Goal: Task Accomplishment & Management: Manage account settings

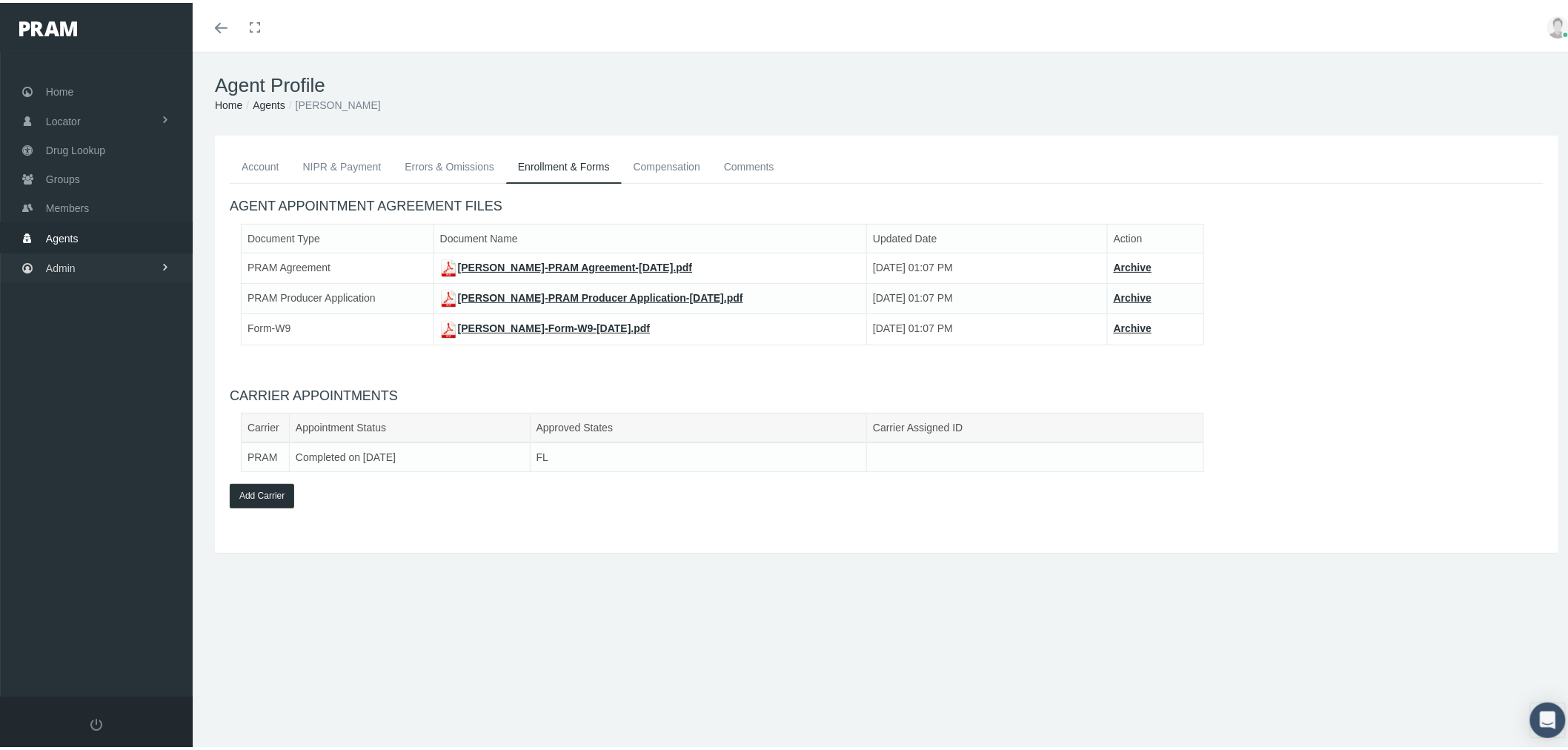
click at [131, 258] on link "Admin" at bounding box center [96, 265] width 193 height 29
click at [132, 618] on link "Settings" at bounding box center [96, 624] width 193 height 26
click at [129, 650] on span "Mail Merge Templates" at bounding box center [108, 663] width 101 height 25
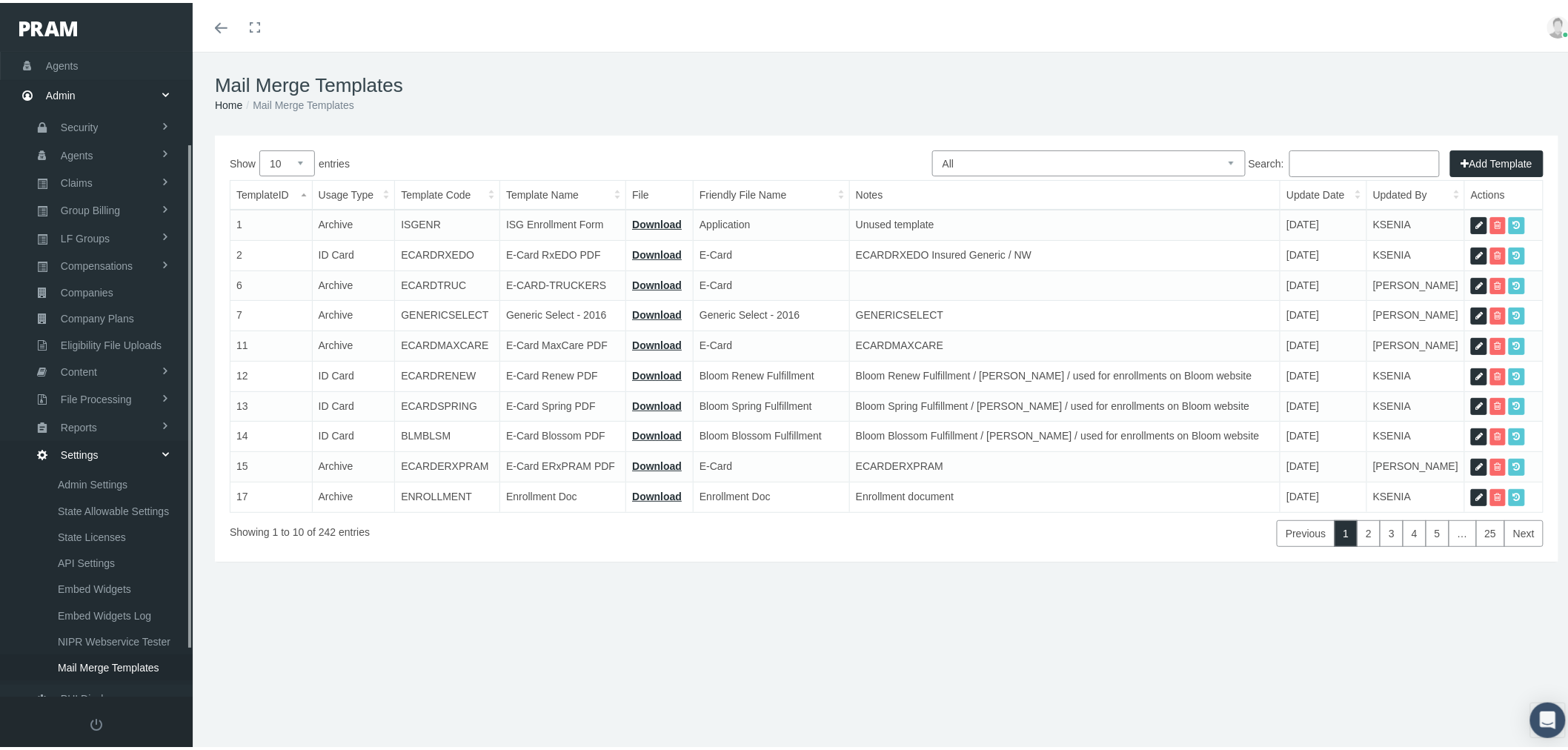
scroll to position [174, 0]
click at [1210, 164] on select "All Members Agents Onboarding Prospects Group Policy Related Remittances Formul…" at bounding box center [1089, 160] width 314 height 26
select select "6"
click at [932, 148] on select "All Members Agents Onboarding Prospects Group Policy Related Remittances Formul…" at bounding box center [1089, 160] width 314 height 26
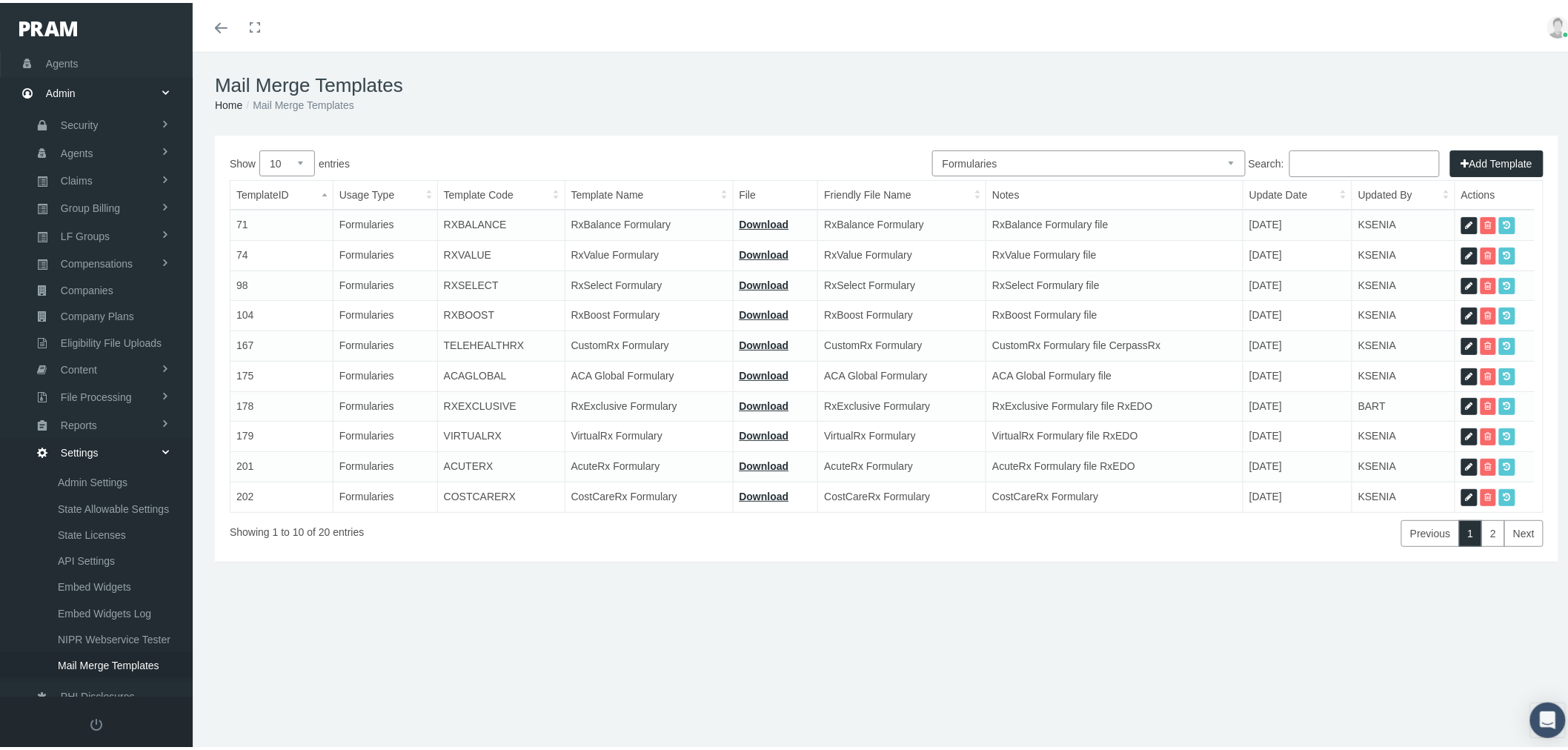
click at [1319, 168] on input "Search:" at bounding box center [1364, 161] width 150 height 27
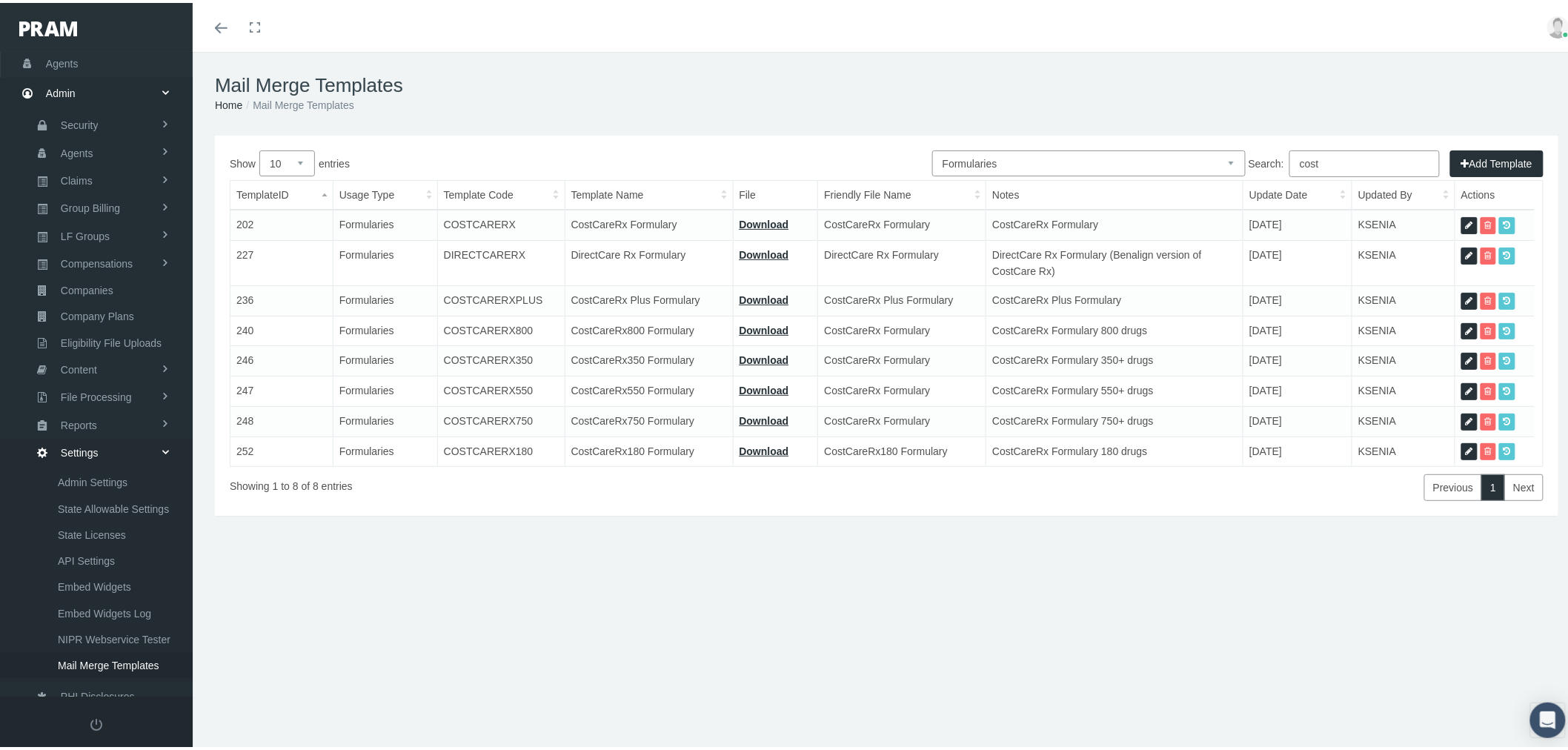
type input "cost"
click at [1465, 328] on icon at bounding box center [1468, 329] width 7 height 14
select select "6"
type input "COSTCARERX800"
type input "CostCareRx800 Formulary"
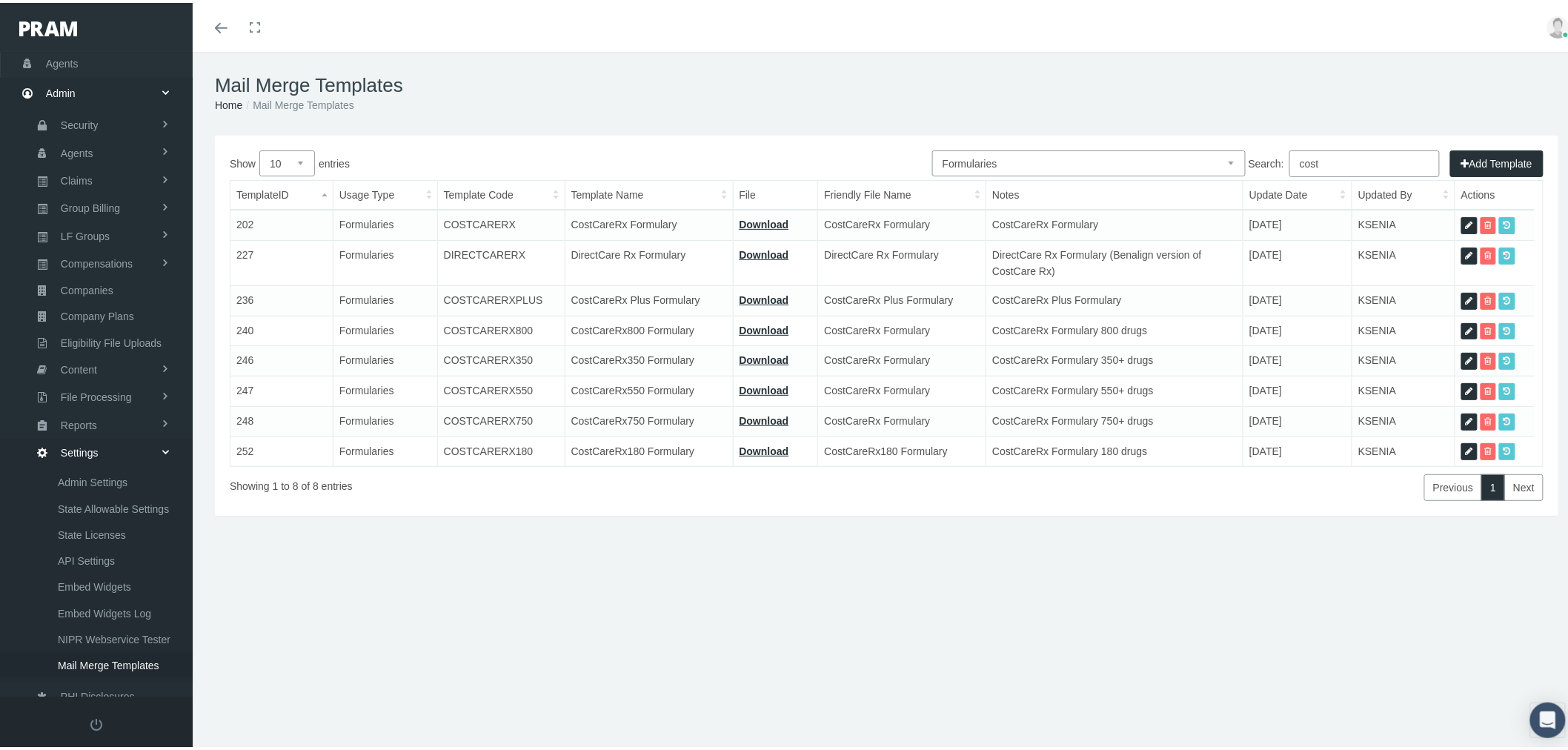
type input "16_FORMULARY - COSTCARERX800 9.16.25(1).pdf"
type input "CostCareRx Formulary"
type textarea "CostCareRx Formulary 800 drugs"
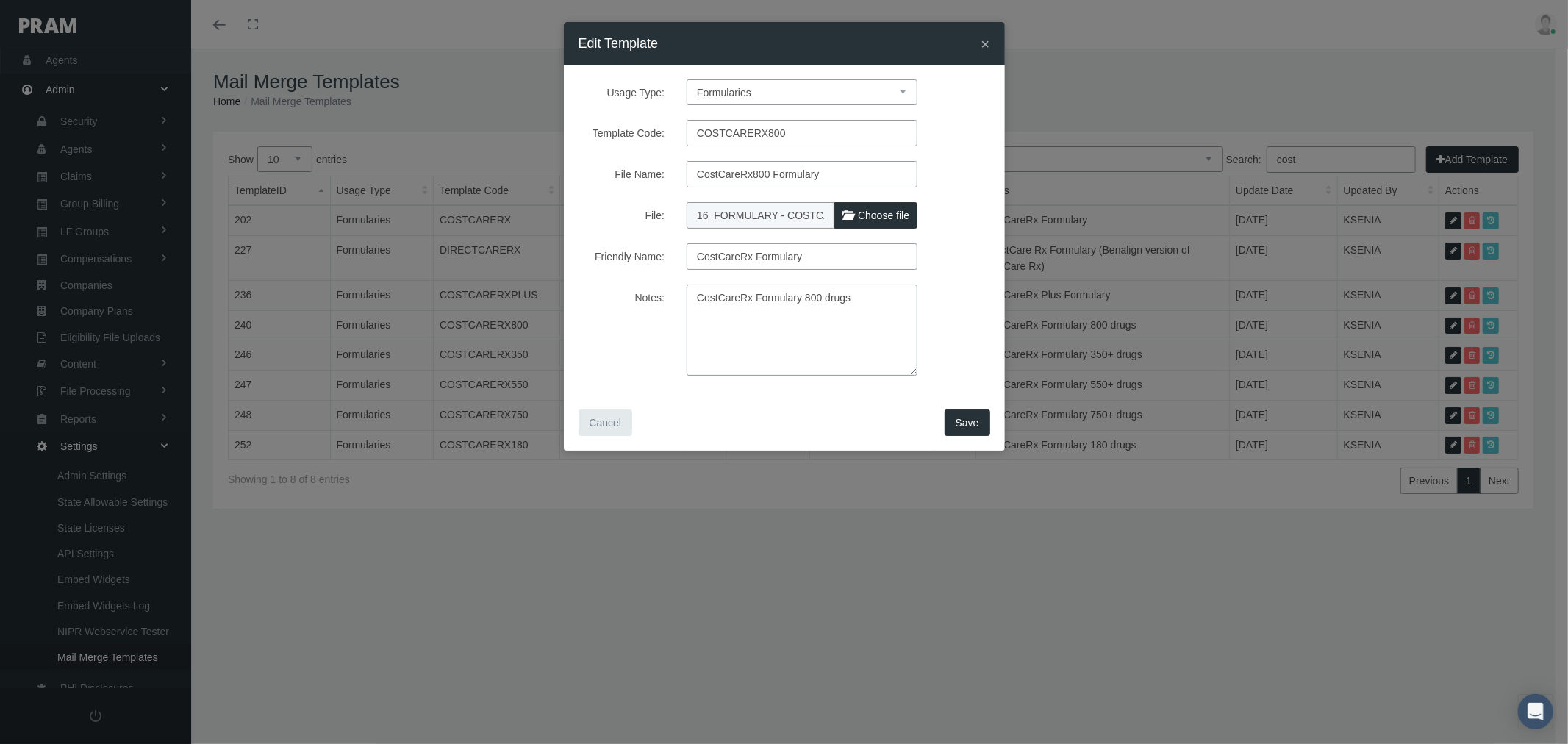
click at [863, 213] on span "Choose file" at bounding box center [884, 215] width 52 height 12
click at [863, 213] on input "File:" at bounding box center [784, 212] width 195 height 20
type input "C:\fakepath\16_FORMULARY - COSTCARE800 9.30.25.pdf"
type input "16_FORMULARY - COSTCARE800 9.30.25.pdf"
click at [965, 420] on span "Save" at bounding box center [967, 423] width 24 height 12
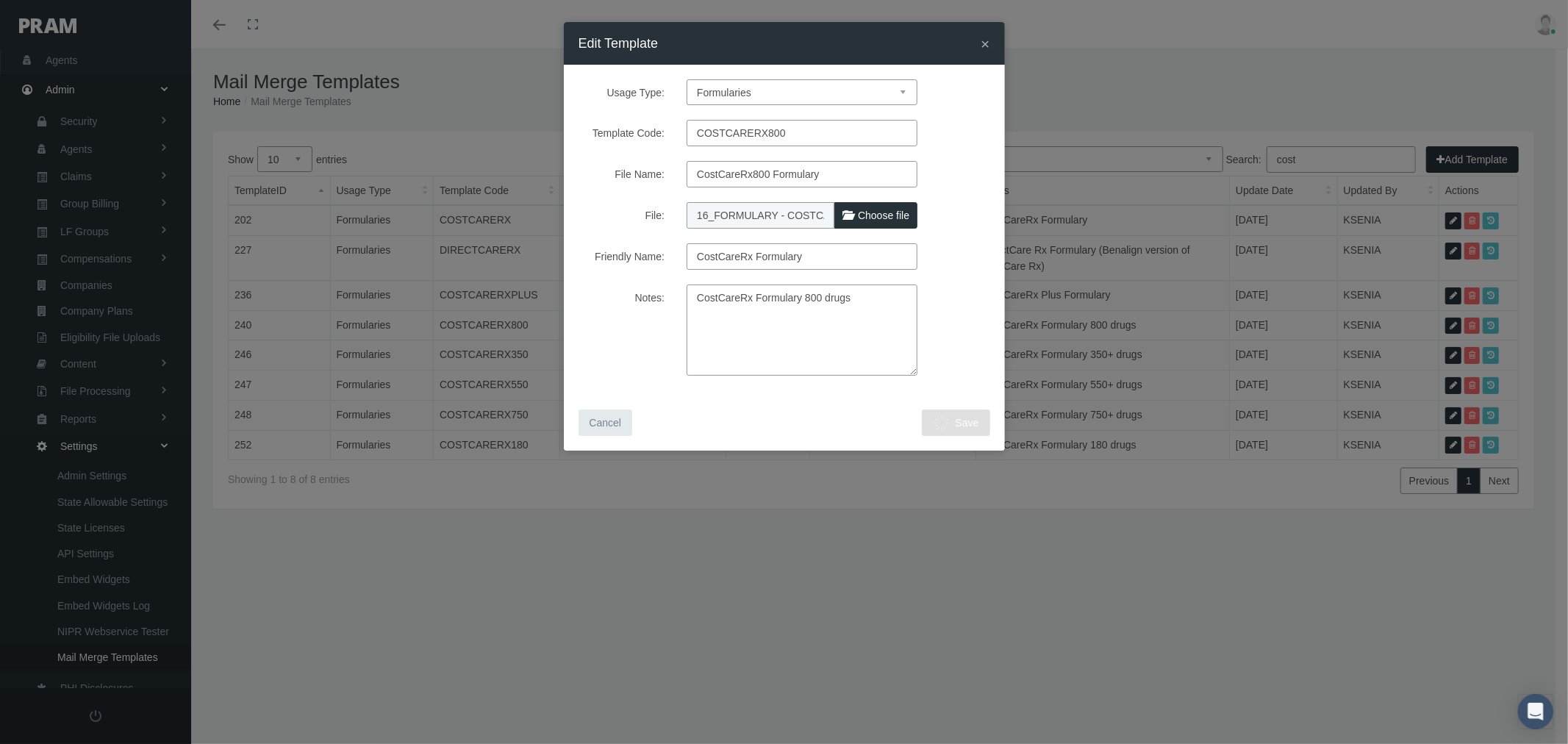
select select "1"
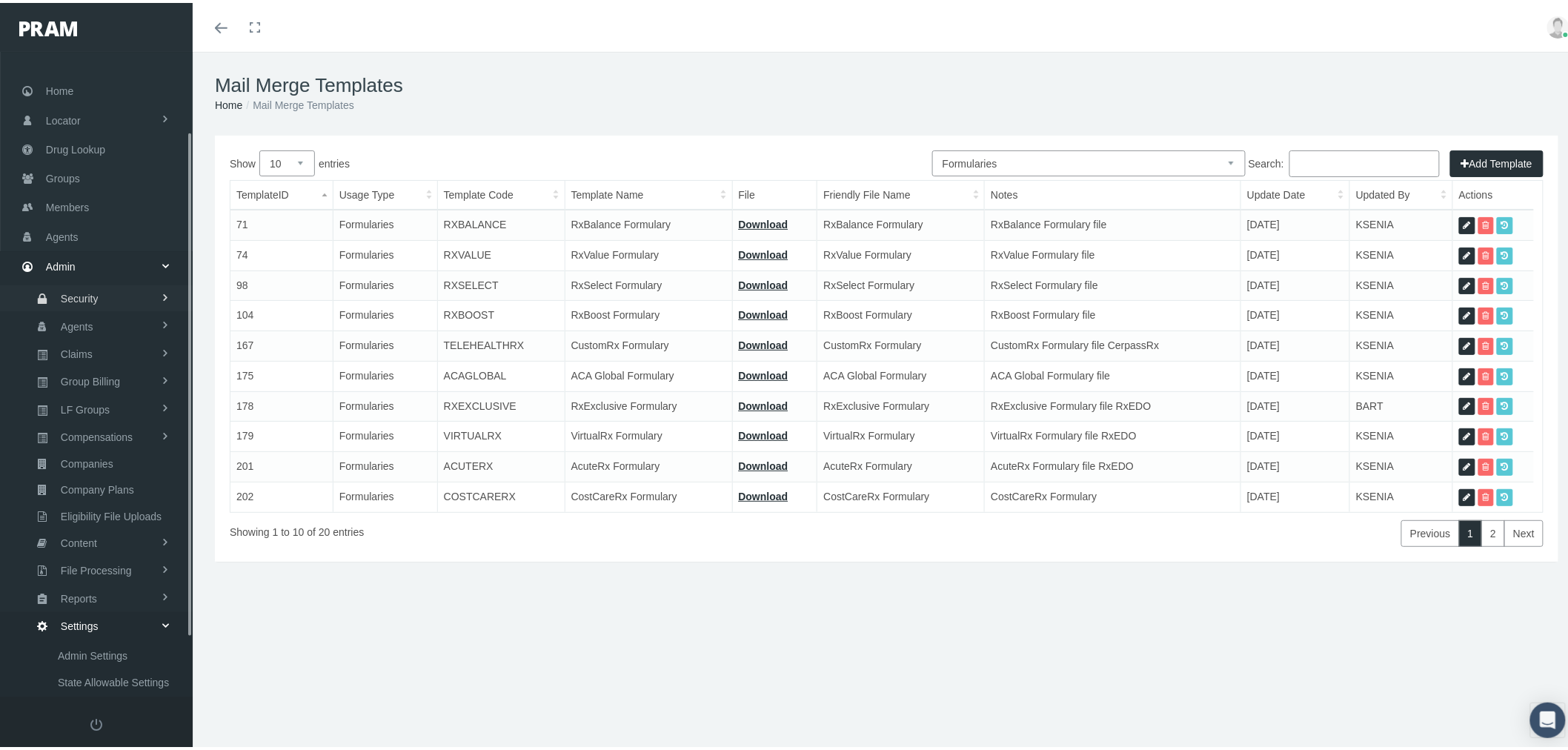
scroll to position [0, 0]
click at [98, 220] on link "Agents" at bounding box center [96, 234] width 193 height 29
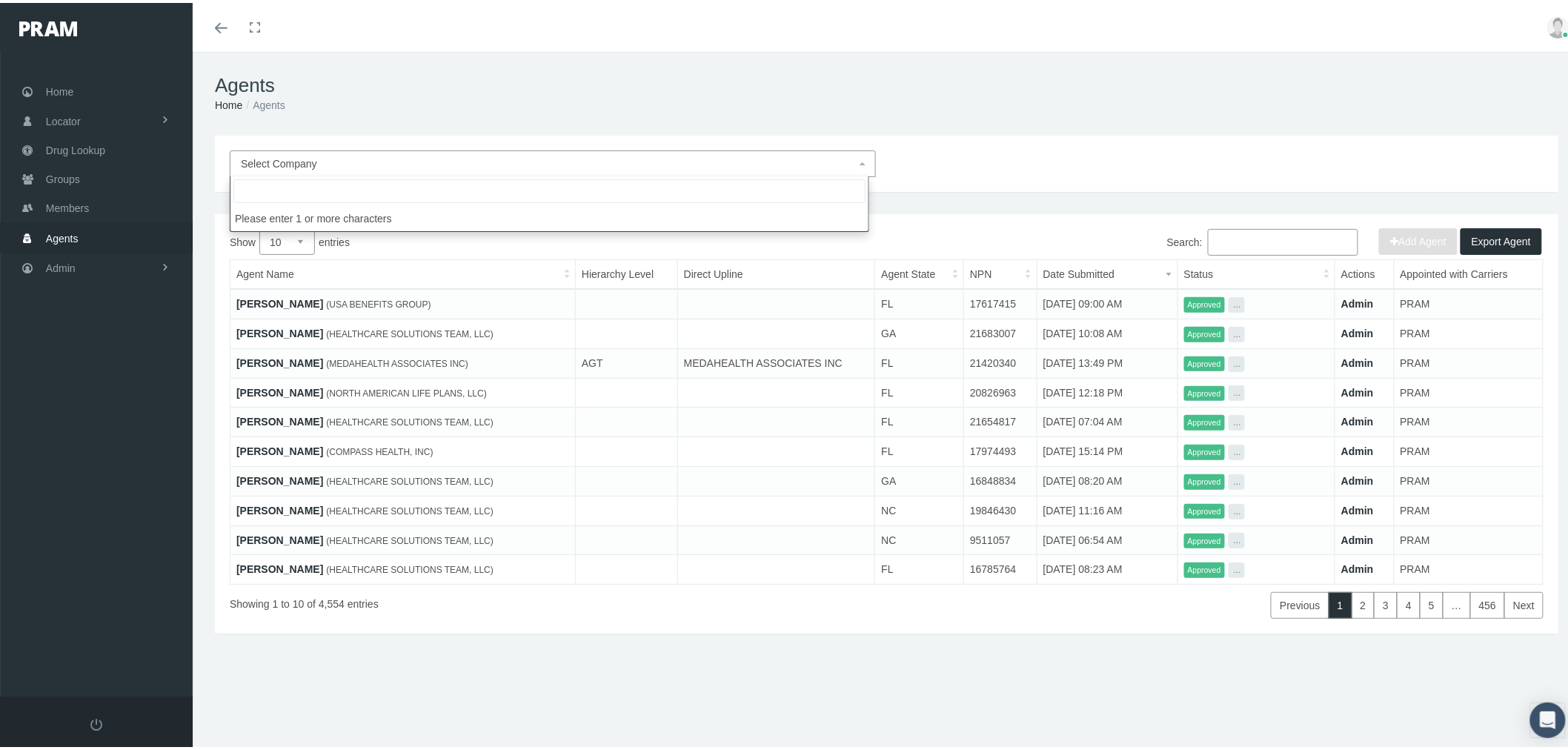
click at [658, 154] on span "Select Company" at bounding box center [548, 160] width 615 height 17
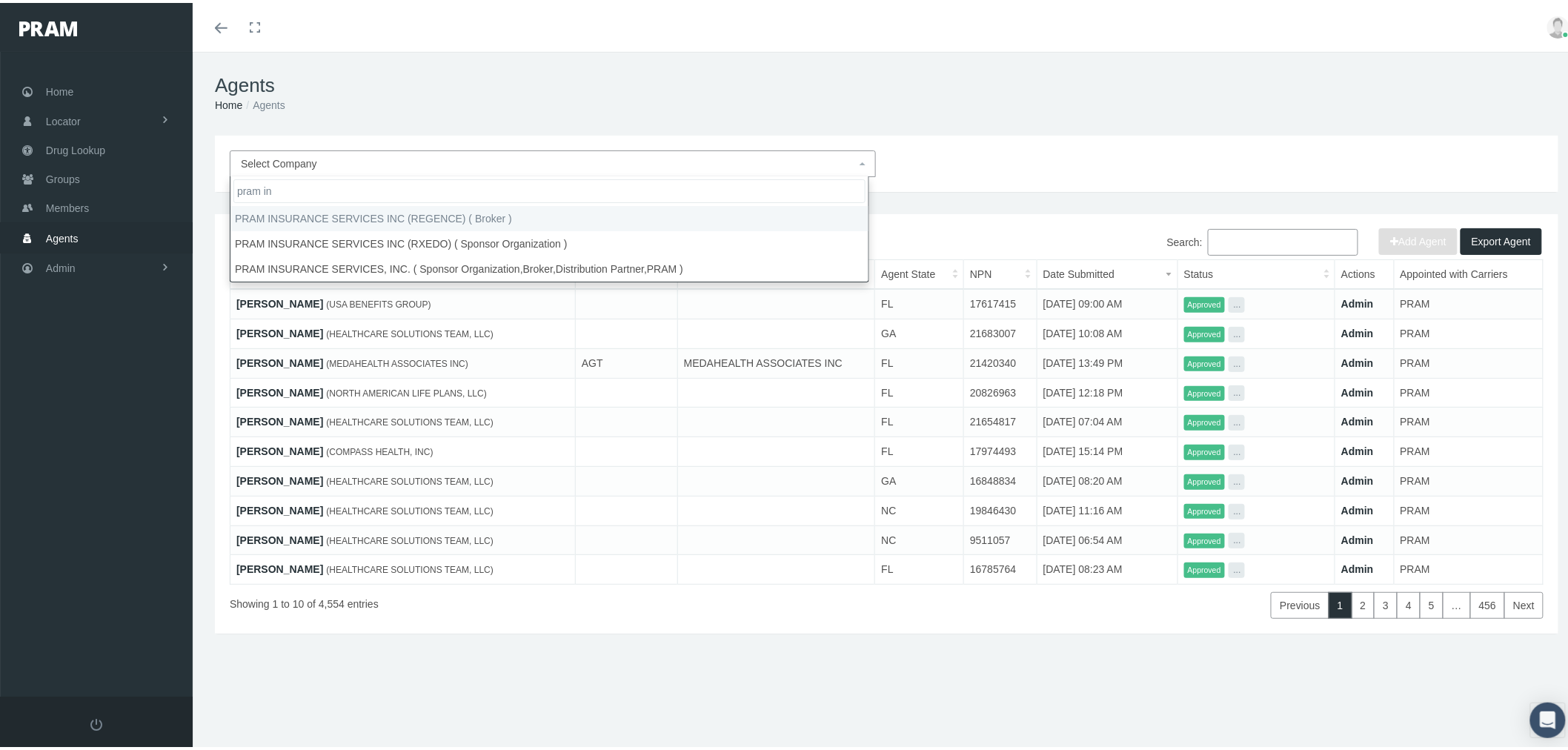
type input "pram in"
select select "1416"
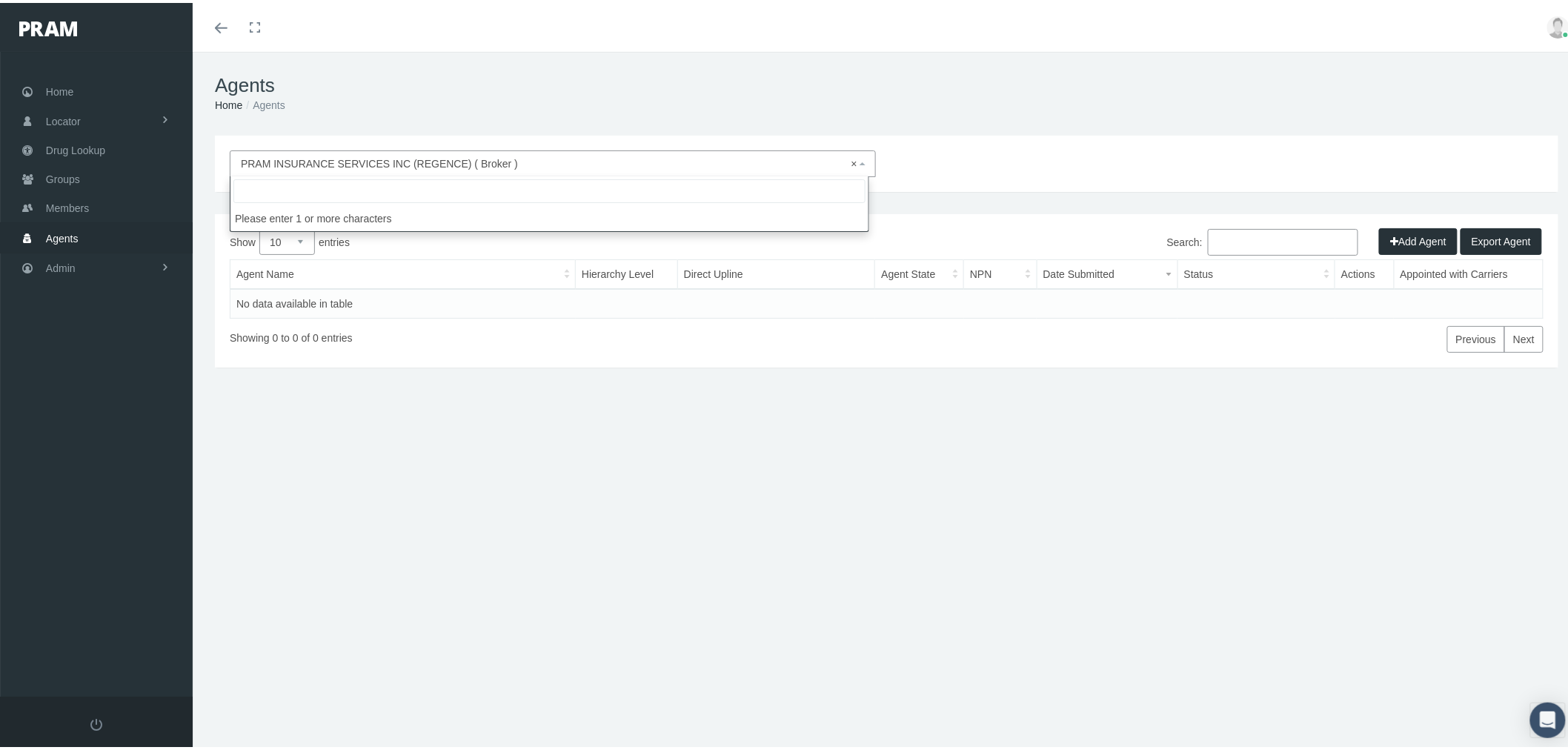
click at [525, 161] on span "× PRAM INSURANCE SERVICES INC (REGENCE) ( Broker )" at bounding box center [548, 160] width 615 height 17
select select
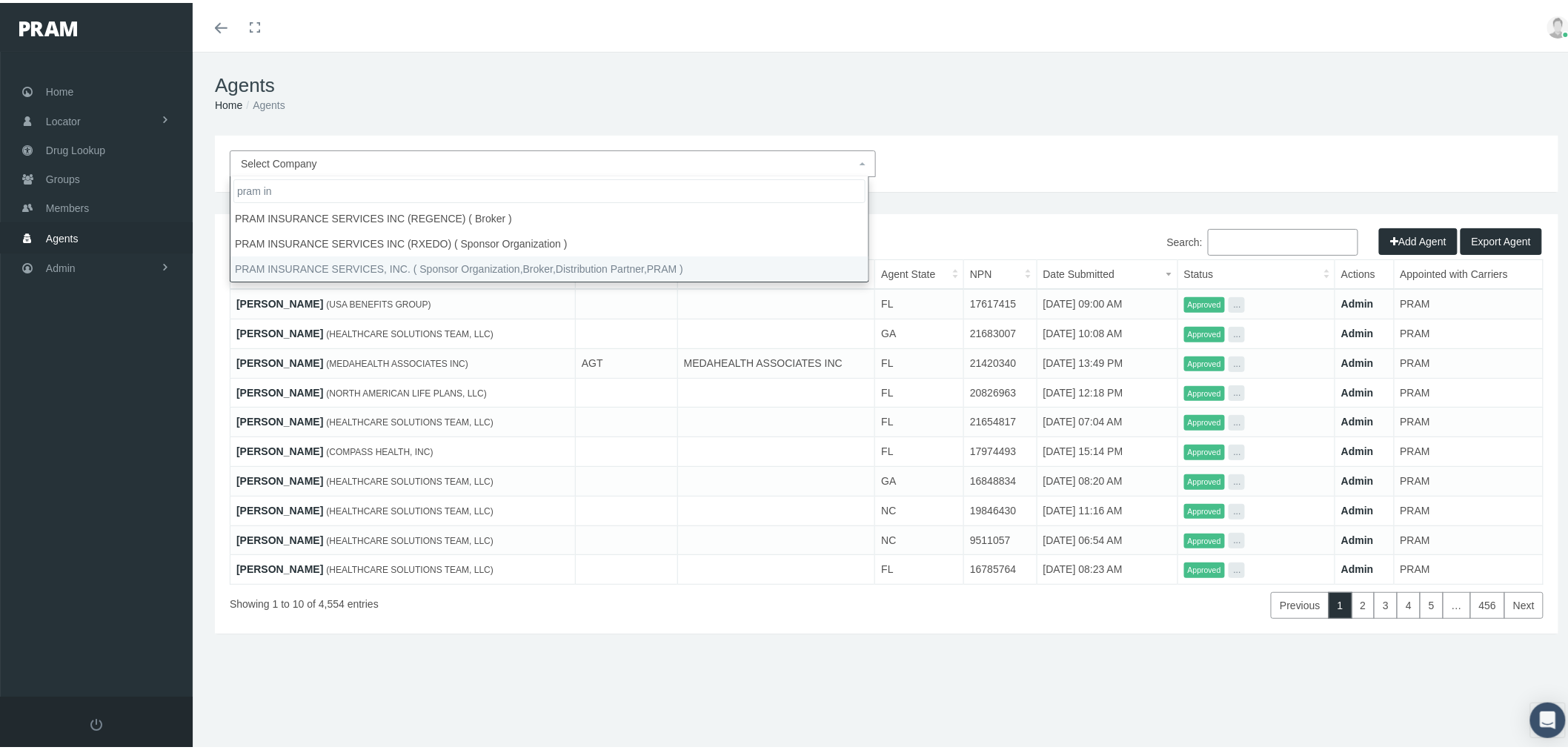
type input "pram in"
select select "53"
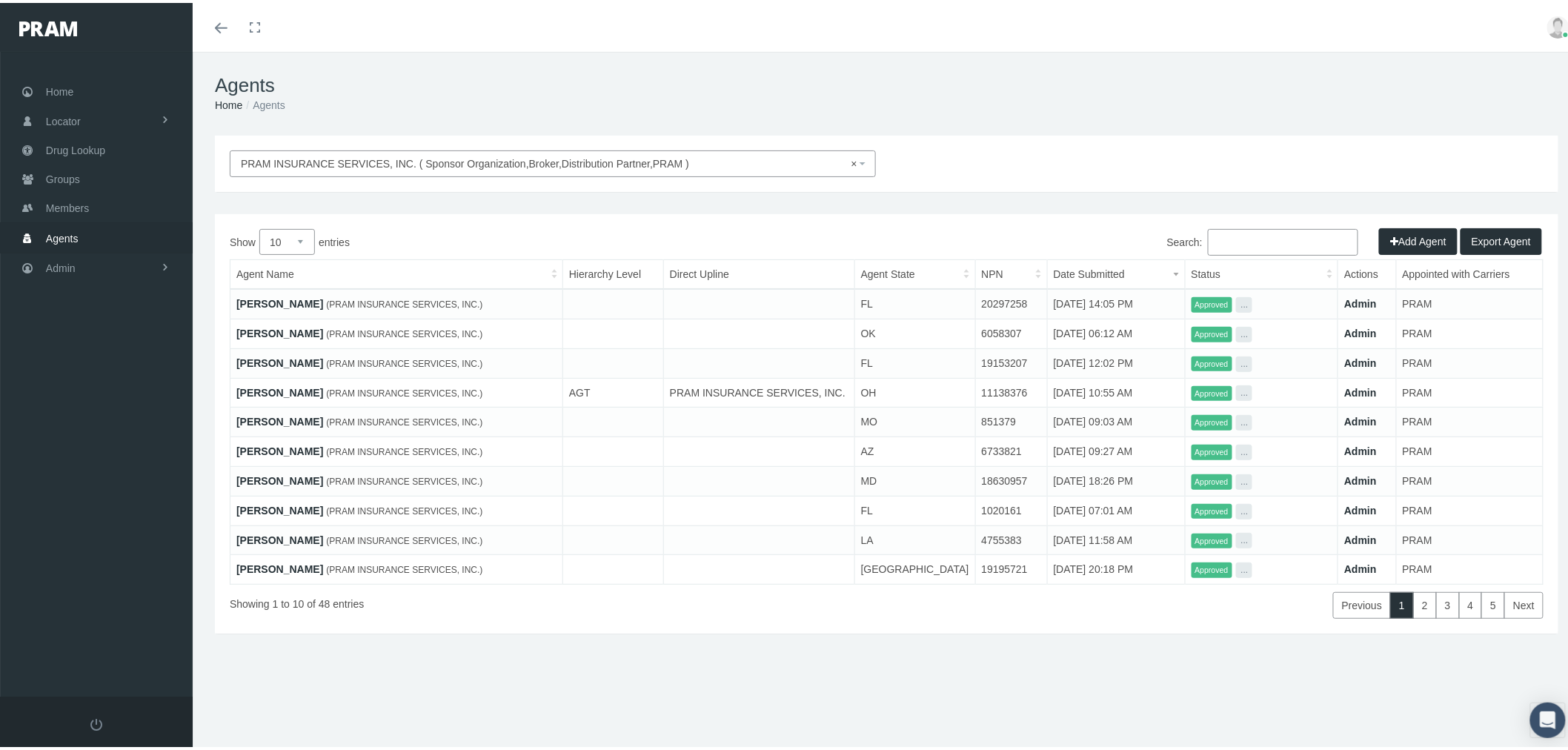
click at [1283, 244] on input "Search:" at bounding box center [1283, 239] width 150 height 27
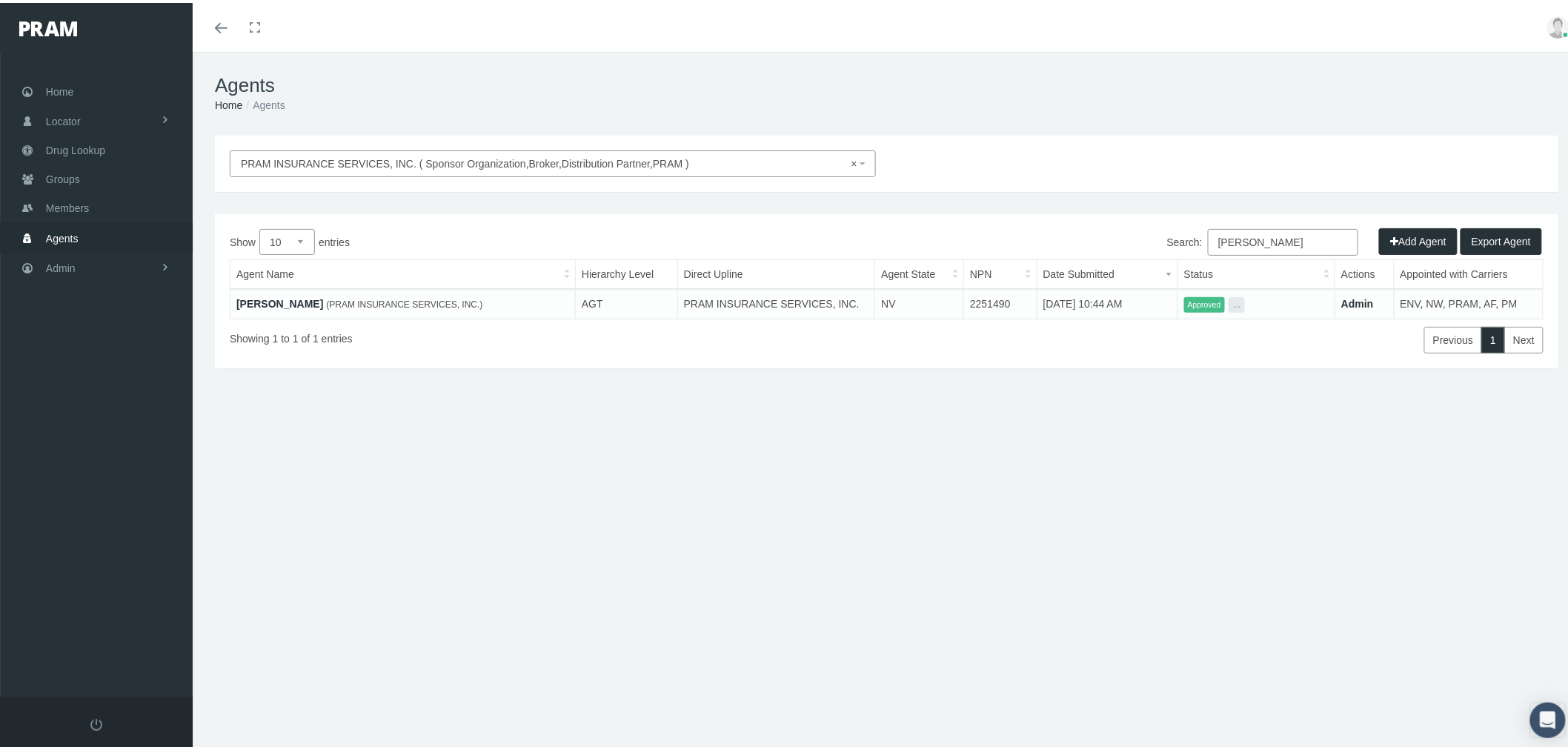
type input "[PERSON_NAME]"
click at [269, 296] on link "[PERSON_NAME]" at bounding box center [280, 300] width 87 height 12
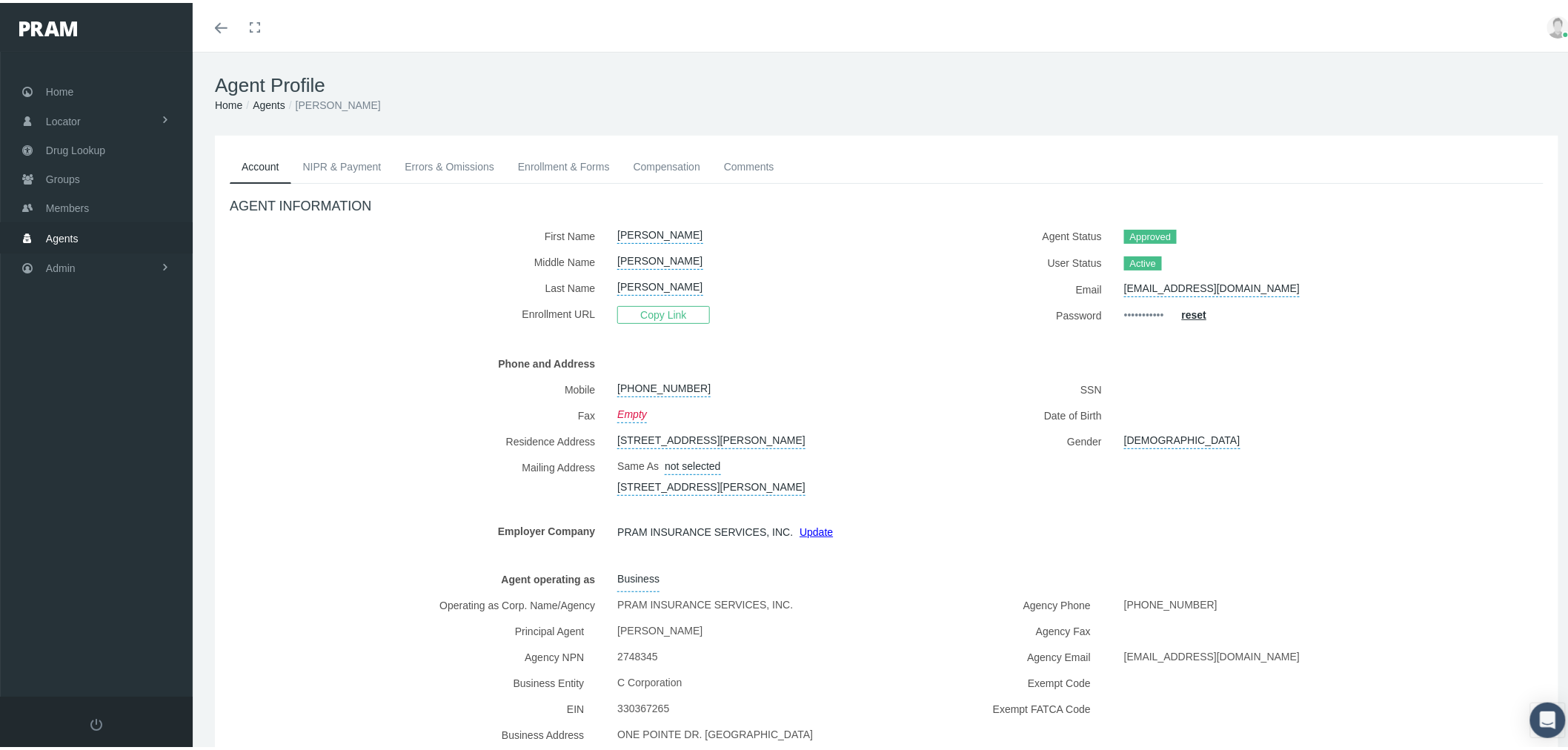
click at [548, 165] on link "Enrollment & Forms" at bounding box center [564, 164] width 115 height 32
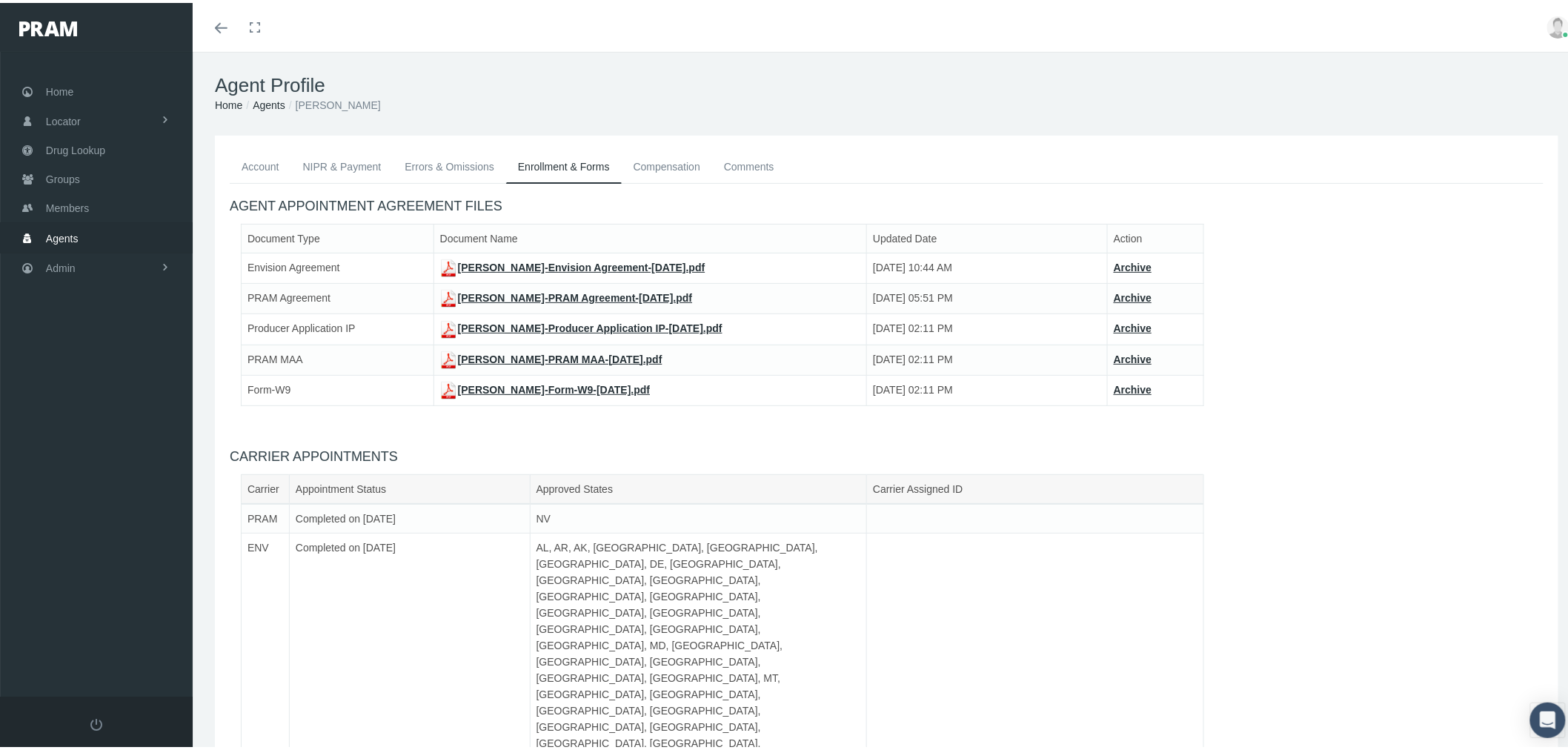
scroll to position [77, 0]
